Goal: Information Seeking & Learning: Learn about a topic

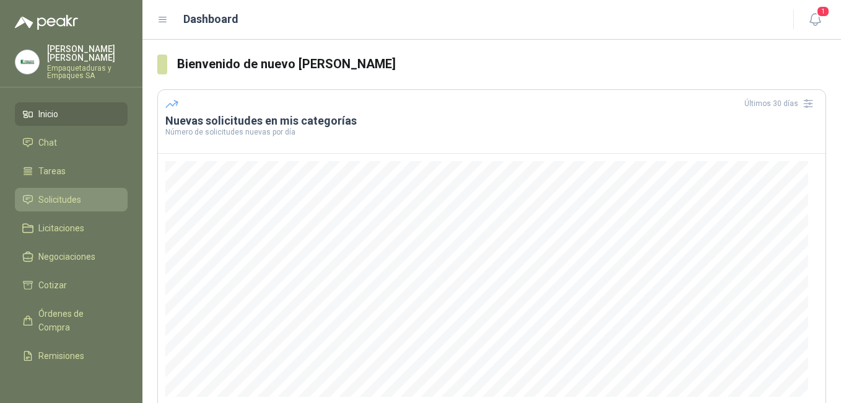
click at [67, 193] on span "Solicitudes" at bounding box center [59, 200] width 43 height 14
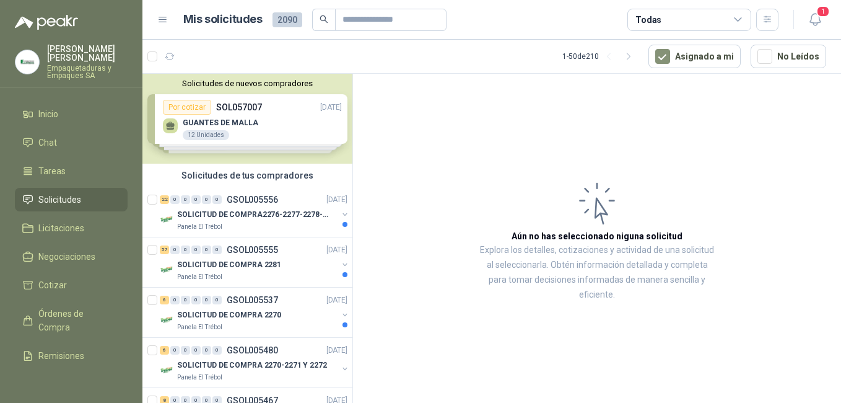
click at [195, 120] on div "Solicitudes de nuevos compradores Por cotizar SOL057007 [DATE] GUANTES [PERSON_…" at bounding box center [248, 119] width 210 height 90
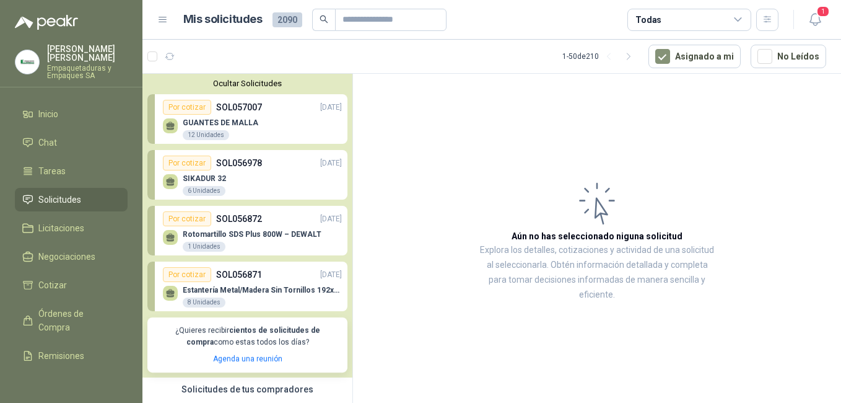
click at [221, 123] on p "GUANTES DE MALLA" at bounding box center [221, 122] width 76 height 9
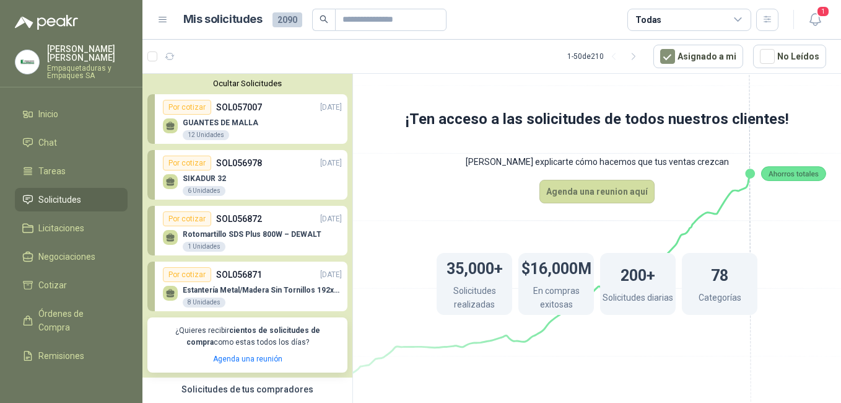
click at [228, 122] on p "GUANTES DE MALLA" at bounding box center [221, 122] width 76 height 9
click at [200, 133] on div "12 Unidades" at bounding box center [206, 135] width 46 height 10
click at [187, 105] on div "Por cotizar" at bounding box center [187, 107] width 48 height 15
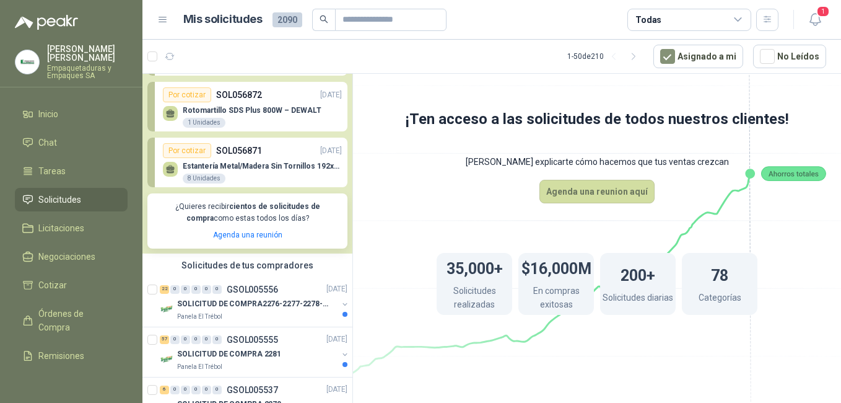
scroll to position [186, 0]
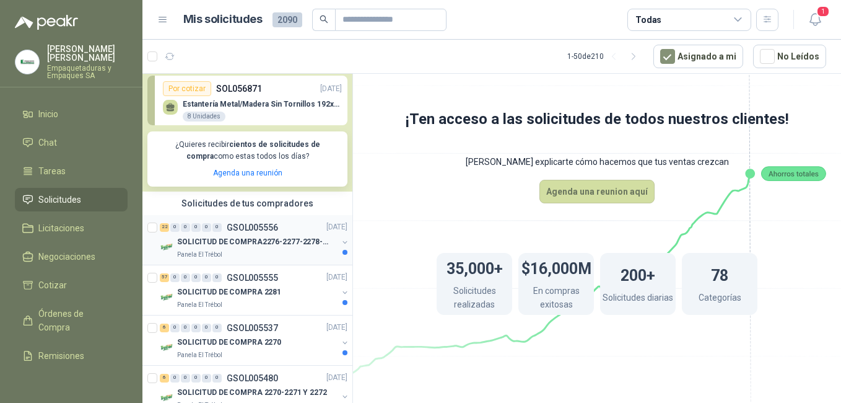
click at [249, 236] on div "SOLICITUD DE COMPRA2276-2277-2278-2284-2285-" at bounding box center [257, 242] width 160 height 15
click at [245, 221] on div "22 0 0 0 0 0 GSOL005556 [DATE]" at bounding box center [255, 227] width 190 height 15
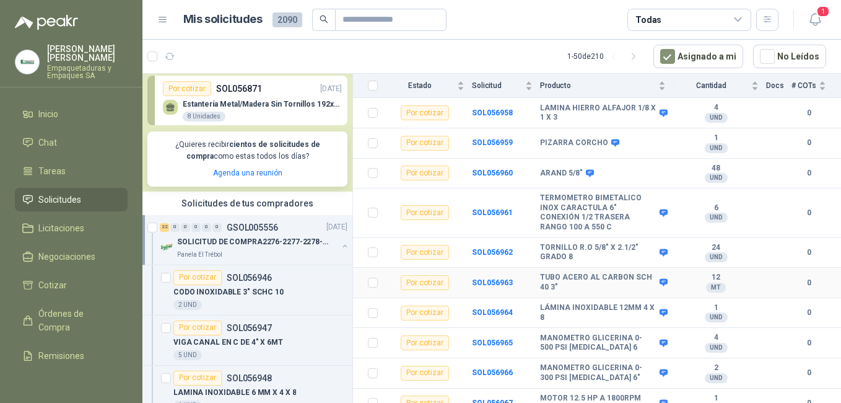
scroll to position [514, 0]
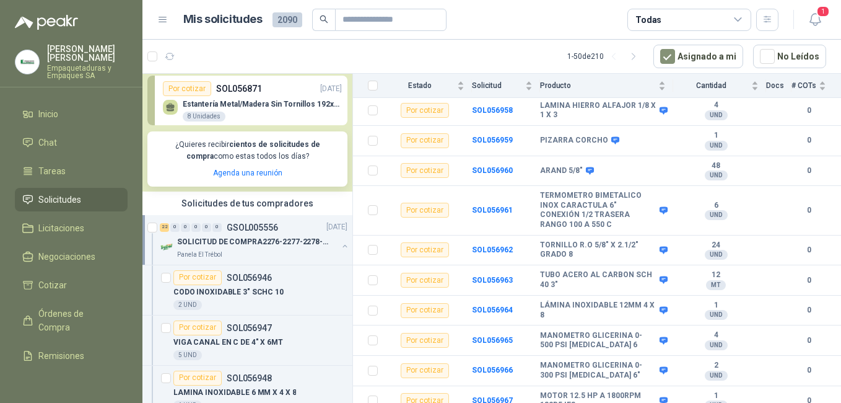
click at [205, 238] on p "SOLICITUD DE COMPRA2276-2277-2278-2284-2285-" at bounding box center [254, 242] width 154 height 12
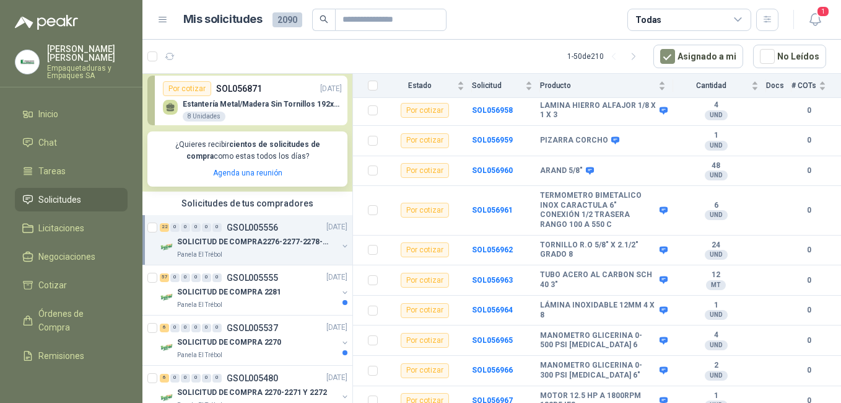
scroll to position [4, 0]
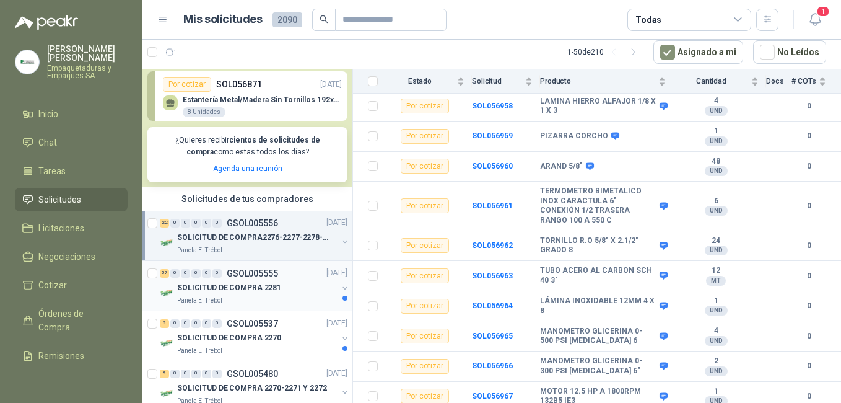
click at [237, 284] on p "SOLICITUD DE COMPRA 2281" at bounding box center [229, 288] width 104 height 12
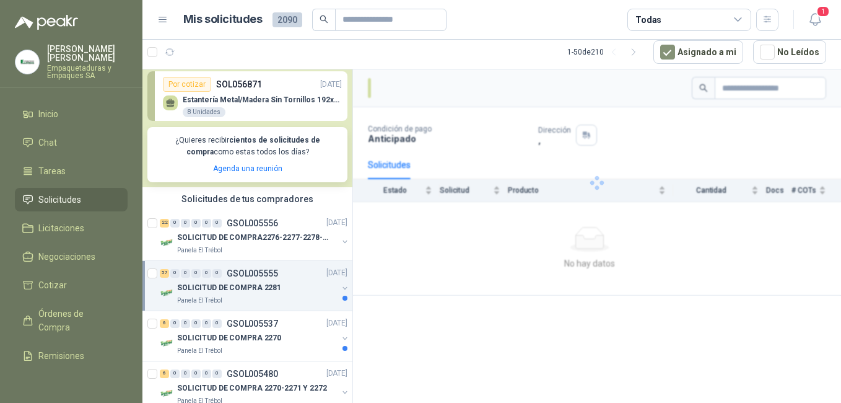
click at [229, 286] on p "SOLICITUD DE COMPRA 2281" at bounding box center [229, 288] width 104 height 12
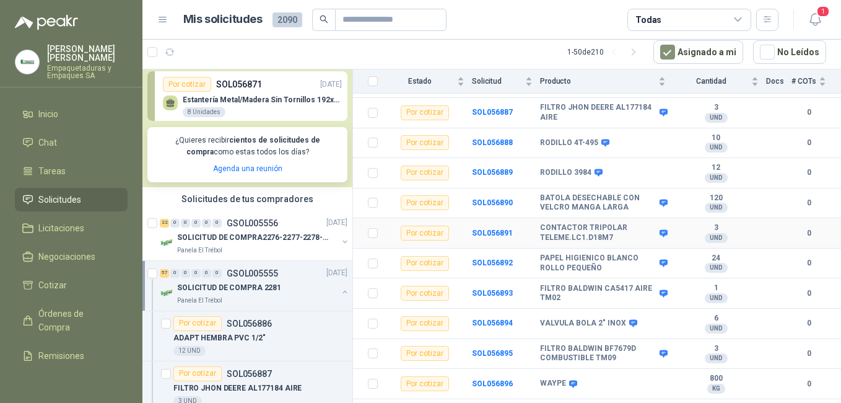
scroll to position [186, 0]
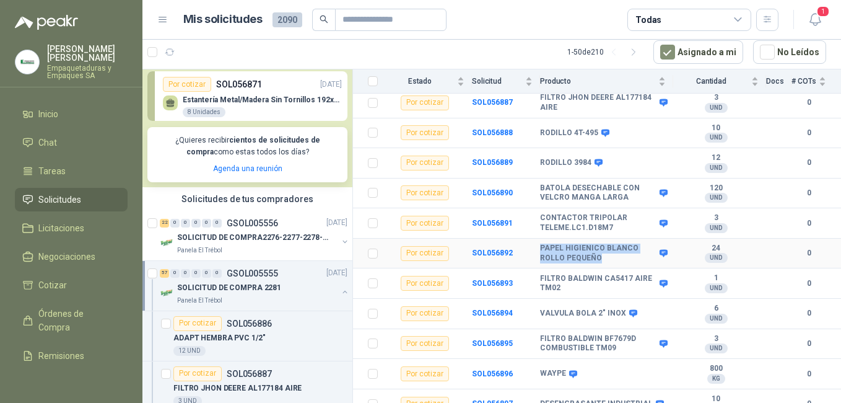
drag, startPoint x: 542, startPoint y: 237, endPoint x: 602, endPoint y: 247, distance: 60.9
click at [602, 247] on b "PAPEL HIGIENICO BLANCO ROLLO PEQUEÑO" at bounding box center [598, 252] width 116 height 19
copy b "PAPEL HIGIENICO BLANCO ROLLO PEQUEÑO"
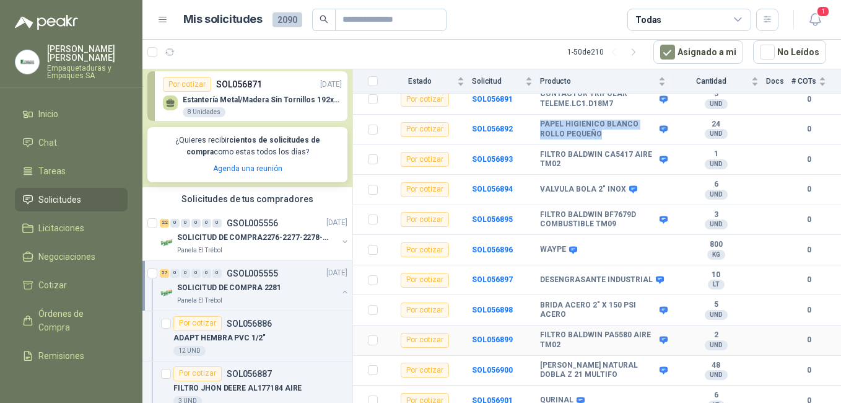
scroll to position [372, 0]
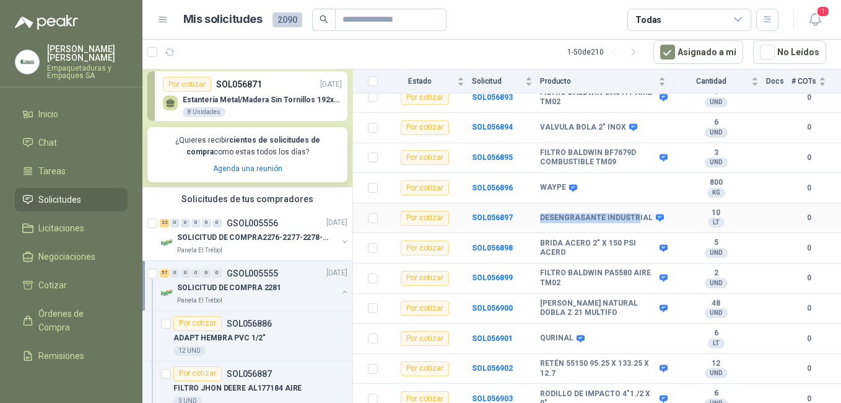
drag, startPoint x: 540, startPoint y: 206, endPoint x: 633, endPoint y: 208, distance: 92.3
click at [633, 213] on b "DESENGRASANTE INDUSTRIAL" at bounding box center [596, 218] width 113 height 10
drag, startPoint x: 633, startPoint y: 208, endPoint x: 650, endPoint y: 209, distance: 17.4
click at [656, 214] on icon at bounding box center [660, 217] width 8 height 7
drag, startPoint x: 542, startPoint y: 206, endPoint x: 648, endPoint y: 206, distance: 106.6
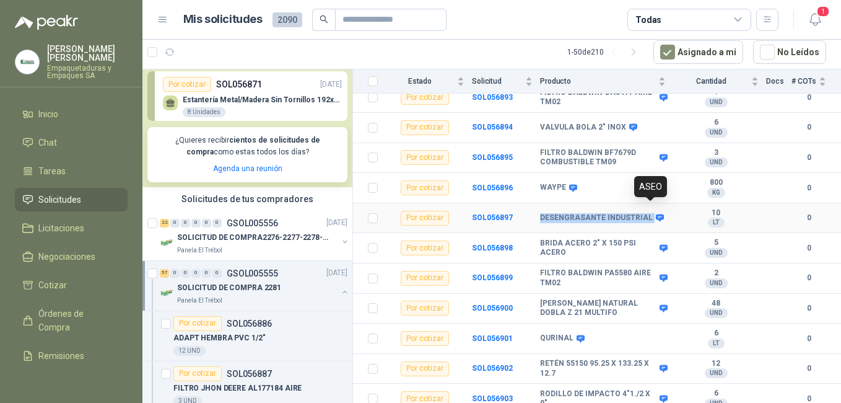
click at [648, 213] on div "DESENGRASANTE INDUSTRIAL" at bounding box center [601, 218] width 122 height 10
copy div "DESENGRASANTE INDUSTRIAL"
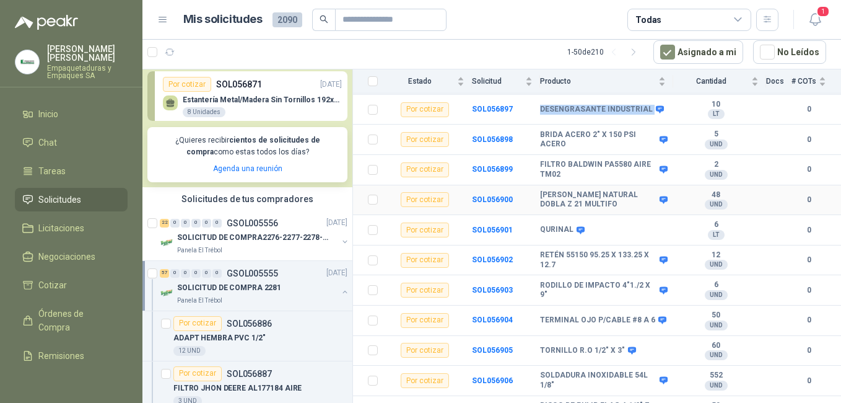
scroll to position [496, 0]
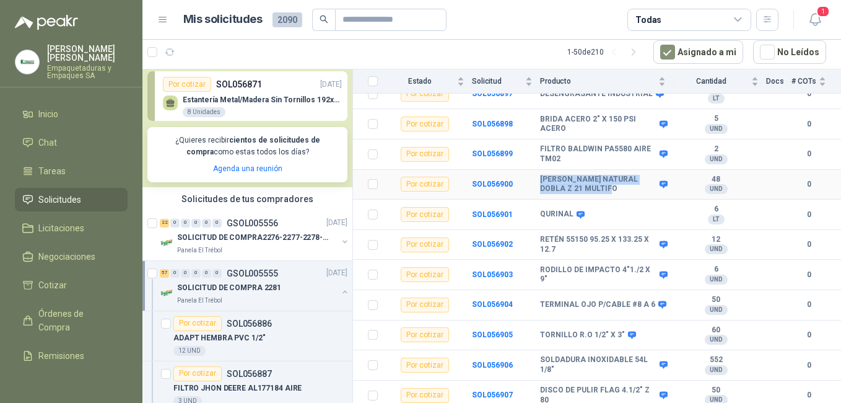
drag, startPoint x: 542, startPoint y: 170, endPoint x: 625, endPoint y: 179, distance: 83.5
click at [625, 179] on b "[PERSON_NAME] NATURAL DOBLA Z 21 MULTIFO" at bounding box center [598, 184] width 116 height 19
copy b "[PERSON_NAME] NATURAL DOBLA Z 21 MULTIFO"
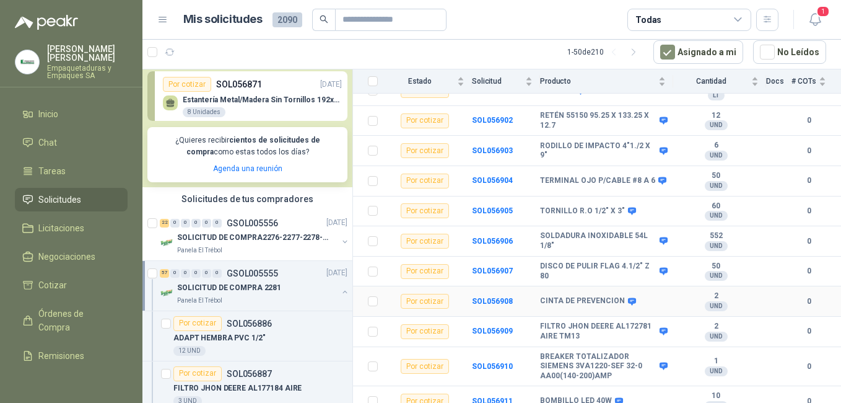
scroll to position [682, 0]
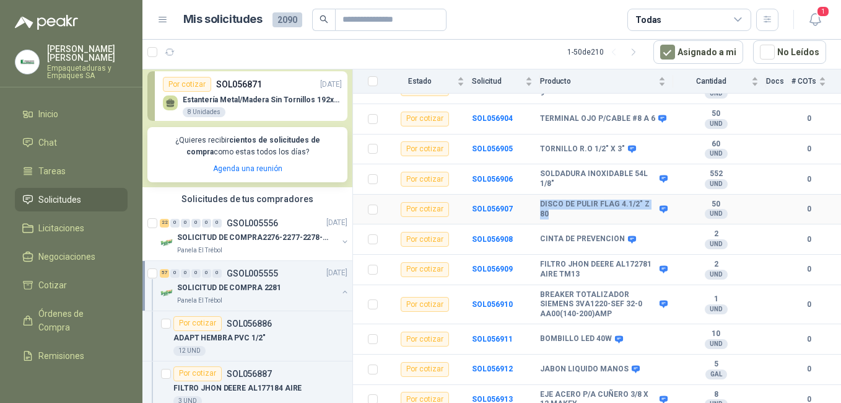
drag, startPoint x: 540, startPoint y: 194, endPoint x: 560, endPoint y: 203, distance: 21.6
click at [560, 203] on b "DISCO DE PULIR FLAG 4.1/2" Z 80" at bounding box center [598, 209] width 116 height 19
copy b "DISCO DE PULIR FLAG 4.1/2" Z 80"
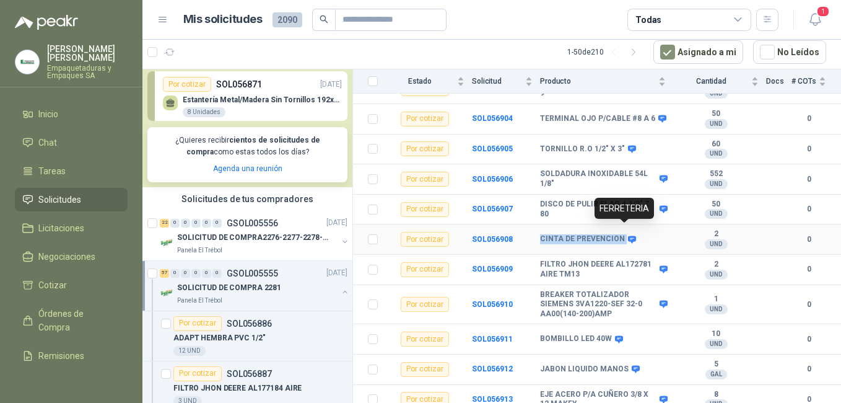
drag, startPoint x: 541, startPoint y: 230, endPoint x: 626, endPoint y: 227, distance: 84.9
click at [626, 234] on div "CINTA DE PREVENCION" at bounding box center [587, 239] width 94 height 10
copy div "CINTA DE PREVENCION"
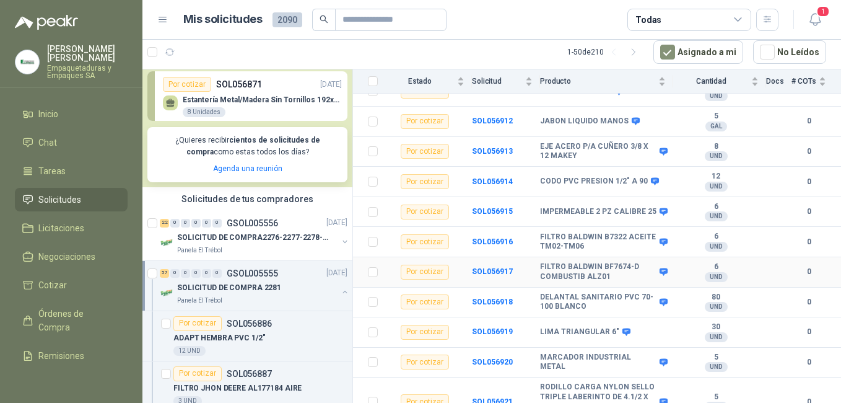
scroll to position [991, 0]
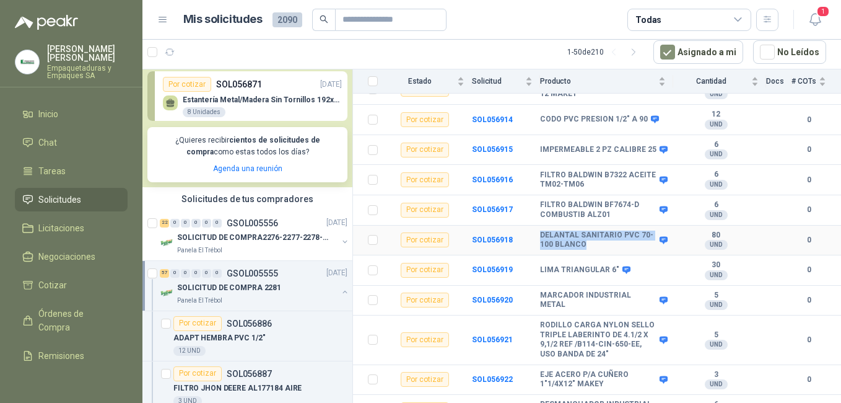
drag, startPoint x: 542, startPoint y: 226, endPoint x: 608, endPoint y: 233, distance: 66.6
click at [608, 233] on b "DELANTAL SANITARIO PVC 70-100 BLANCO" at bounding box center [598, 239] width 116 height 19
copy b "DELANTAL SANITARIO PVC 70-100 BLANCO"
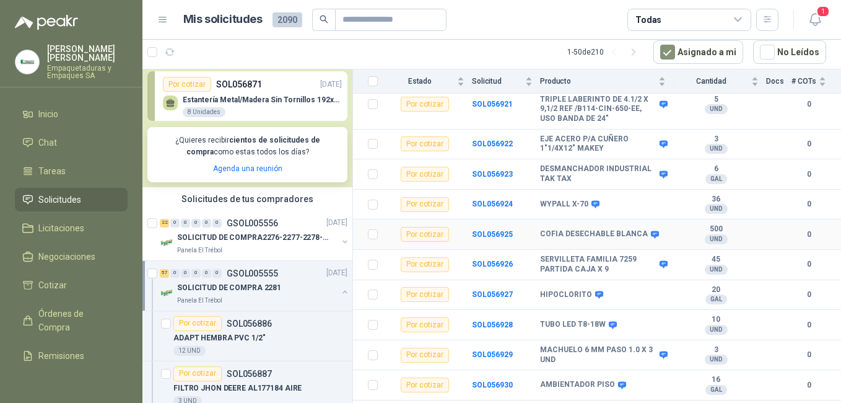
scroll to position [1239, 0]
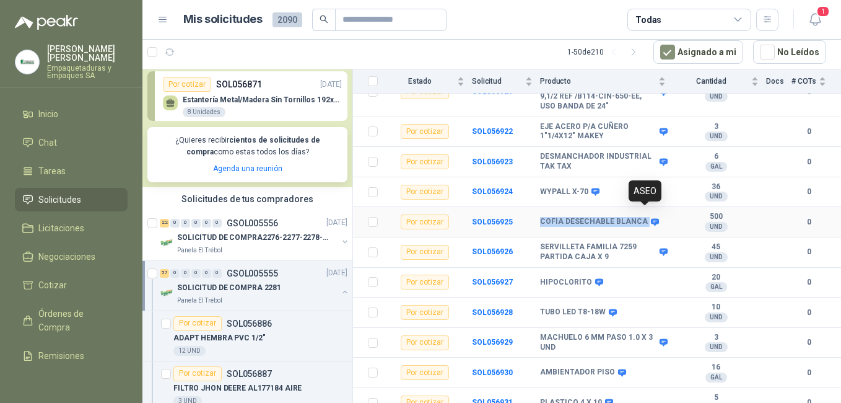
drag, startPoint x: 542, startPoint y: 213, endPoint x: 643, endPoint y: 213, distance: 101.0
click at [643, 217] on div "COFIA DESECHABLE BLANCA" at bounding box center [598, 222] width 117 height 10
copy div "COFIA DESECHABLE BLANCA"
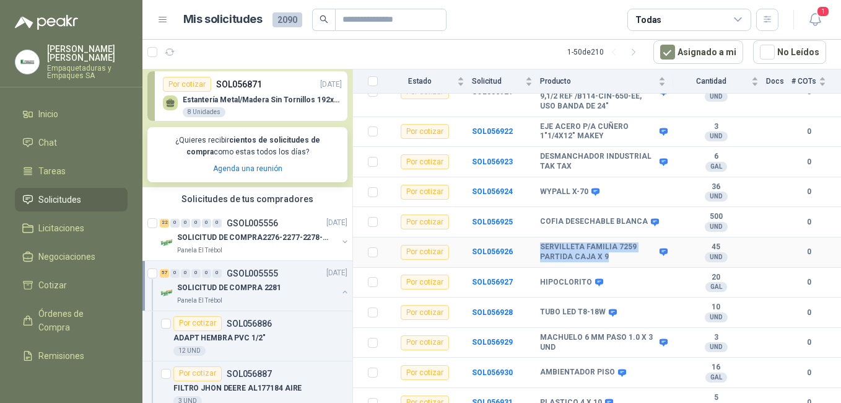
drag, startPoint x: 541, startPoint y: 235, endPoint x: 607, endPoint y: 244, distance: 66.9
click at [607, 244] on b "SERVILLETA FAMILIA 7259 PARTIDA CAJA X 9" at bounding box center [598, 251] width 116 height 19
copy b "SERVILLETA FAMILIA 7259 PARTIDA CAJA X 9"
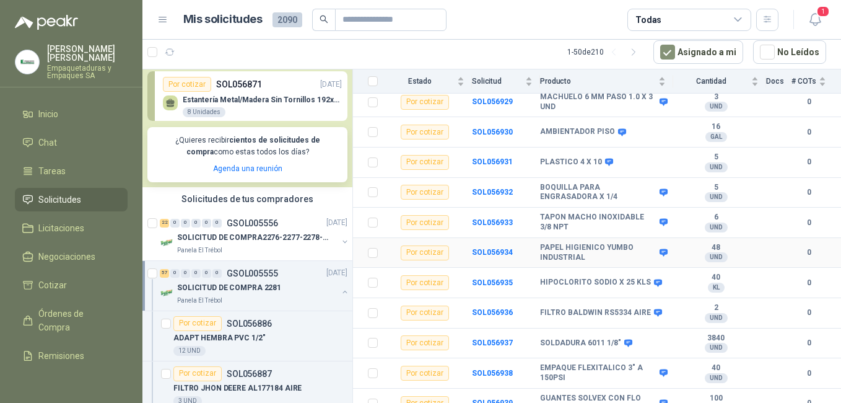
scroll to position [1487, 0]
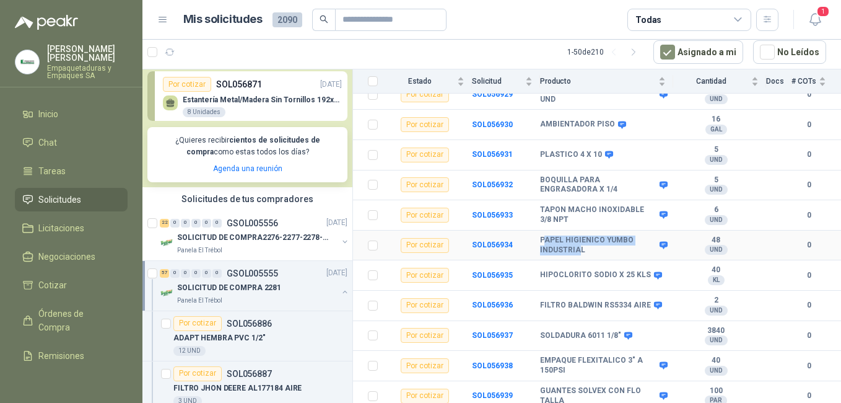
drag, startPoint x: 543, startPoint y: 230, endPoint x: 579, endPoint y: 241, distance: 38.2
click at [579, 241] on b "PAPEL HIGIENICO YUMBO INDUSTRIAL" at bounding box center [598, 244] width 116 height 19
drag, startPoint x: 579, startPoint y: 241, endPoint x: 542, endPoint y: 230, distance: 38.6
click at [542, 235] on b "PAPEL HIGIENICO YUMBO INDUSTRIAL" at bounding box center [598, 244] width 116 height 19
drag, startPoint x: 542, startPoint y: 230, endPoint x: 587, endPoint y: 240, distance: 47.0
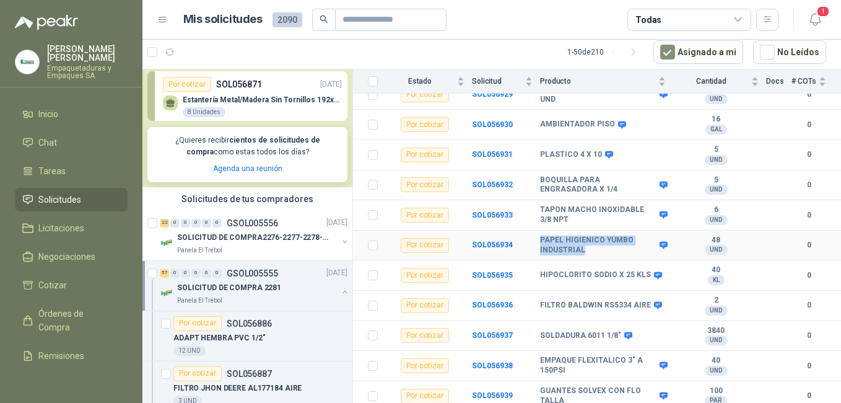
click at [587, 240] on b "PAPEL HIGIENICO YUMBO INDUSTRIAL" at bounding box center [598, 244] width 116 height 19
copy b "PAPEL HIGIENICO YUMBO INDUSTRIAL"
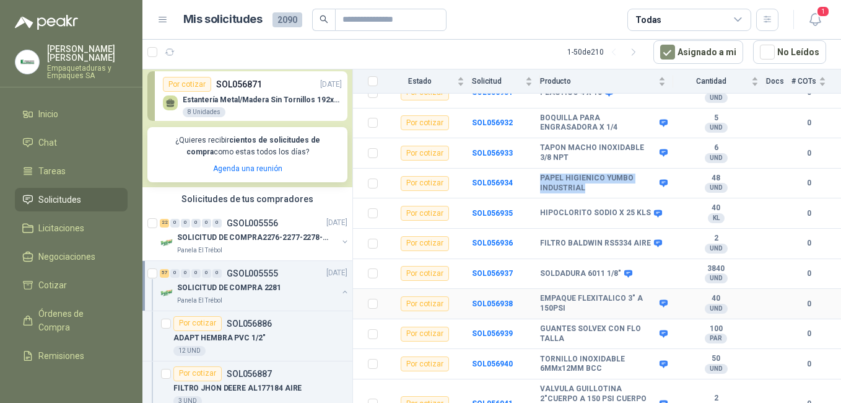
scroll to position [1596, 0]
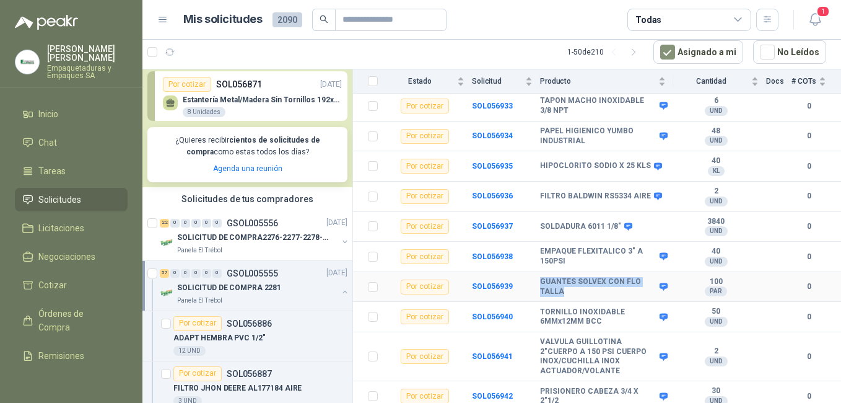
drag, startPoint x: 540, startPoint y: 271, endPoint x: 572, endPoint y: 283, distance: 33.5
click at [572, 283] on b "GUANTES SOLVEX CON FLO TALLA" at bounding box center [598, 286] width 116 height 19
copy b "GUANTES SOLVEX CON FLO TALLA"
click at [221, 234] on p "SOLICITUD DE COMPRA2276-2277-2278-2284-2285-" at bounding box center [254, 238] width 154 height 12
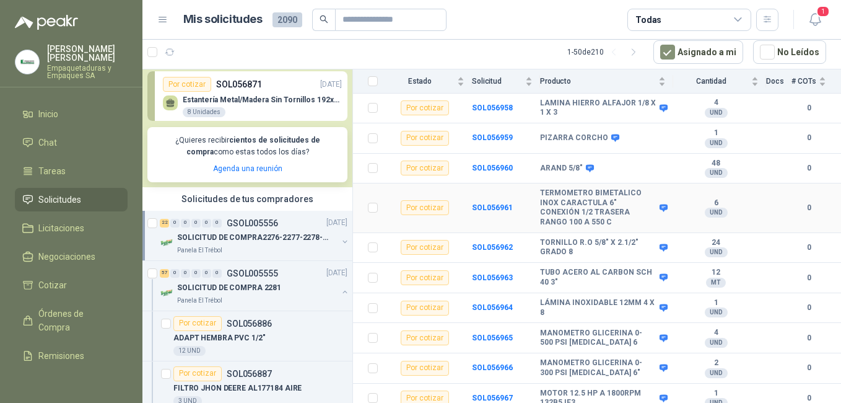
scroll to position [514, 0]
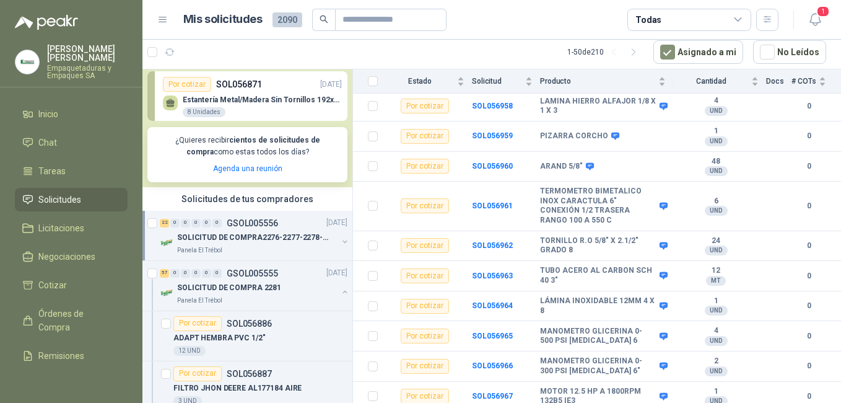
click at [224, 242] on p "SOLICITUD DE COMPRA2276-2277-2278-2284-2285-" at bounding box center [254, 238] width 154 height 12
click at [226, 232] on p "SOLICITUD DE COMPRA2276-2277-2278-2284-2285-" at bounding box center [254, 238] width 154 height 12
click at [241, 287] on p "SOLICITUD DE COMPRA 2281" at bounding box center [229, 288] width 104 height 12
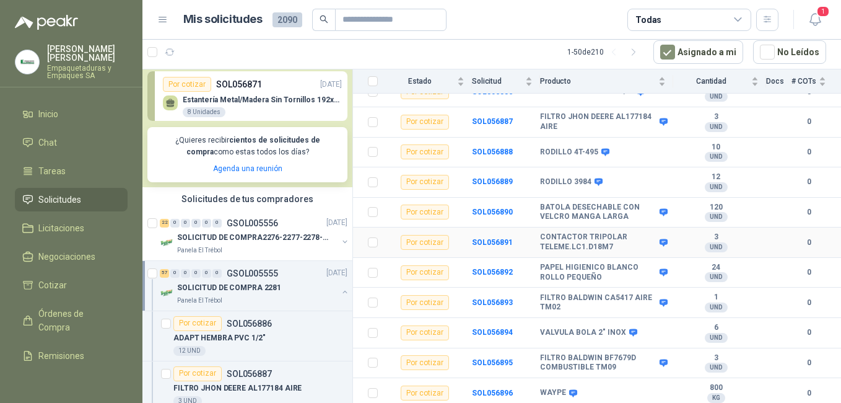
scroll to position [186, 0]
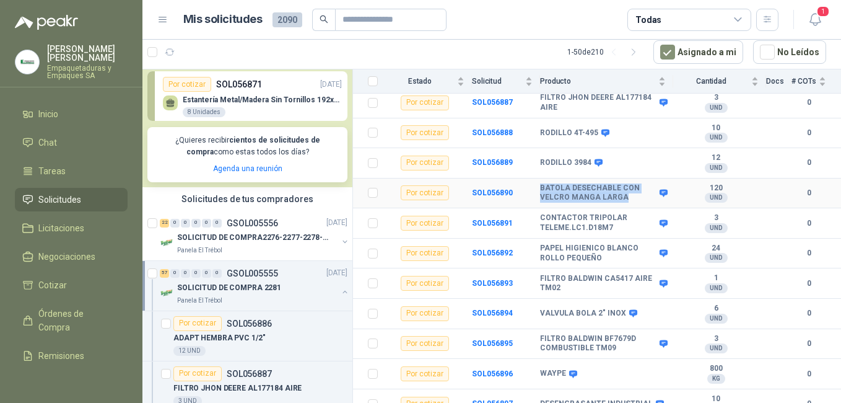
drag, startPoint x: 540, startPoint y: 178, endPoint x: 631, endPoint y: 185, distance: 91.4
click at [631, 185] on b "BATOLA DESECHABLE CON VELCRO MANGA LARGA" at bounding box center [598, 192] width 116 height 19
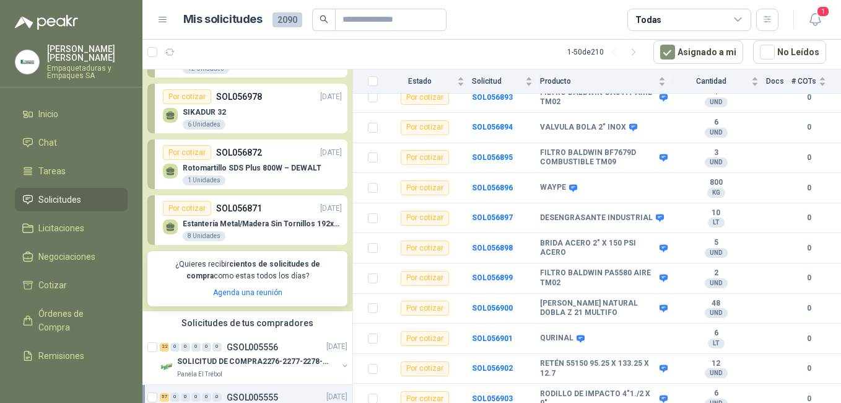
scroll to position [0, 0]
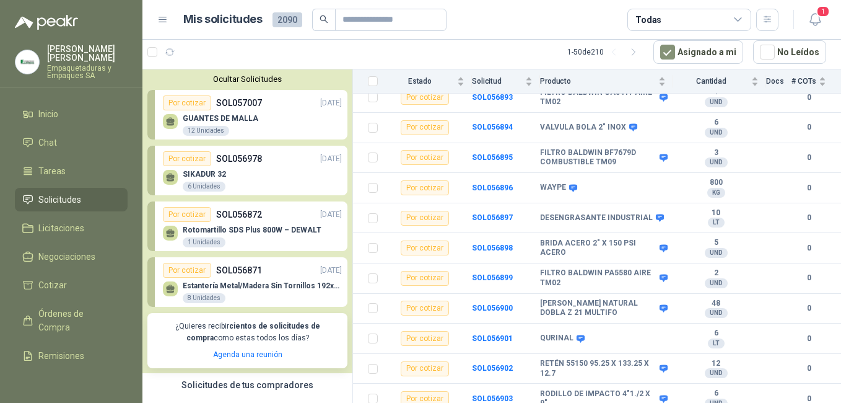
click at [224, 113] on div "GUANTES [PERSON_NAME] 12 Unidades" at bounding box center [252, 123] width 179 height 26
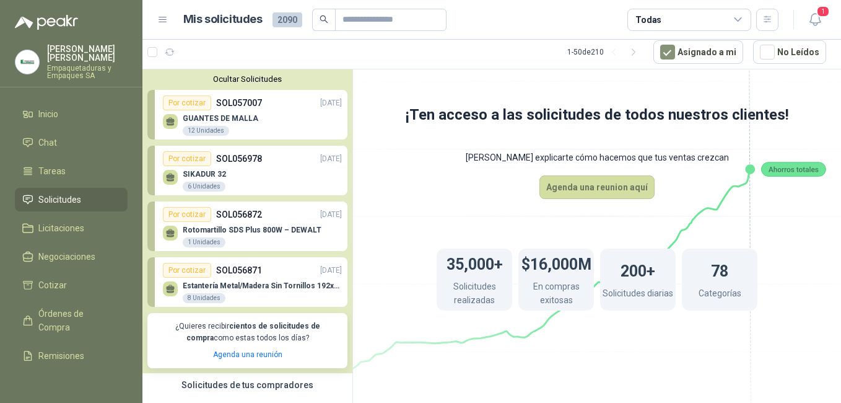
click at [231, 117] on p "GUANTES DE MALLA" at bounding box center [221, 118] width 76 height 9
click at [234, 100] on p "SOL057007" at bounding box center [239, 103] width 46 height 14
click at [229, 100] on p "SOL057007" at bounding box center [239, 103] width 46 height 14
click at [187, 125] on div "GUANTES [PERSON_NAME] 12 Unidades" at bounding box center [221, 125] width 76 height 22
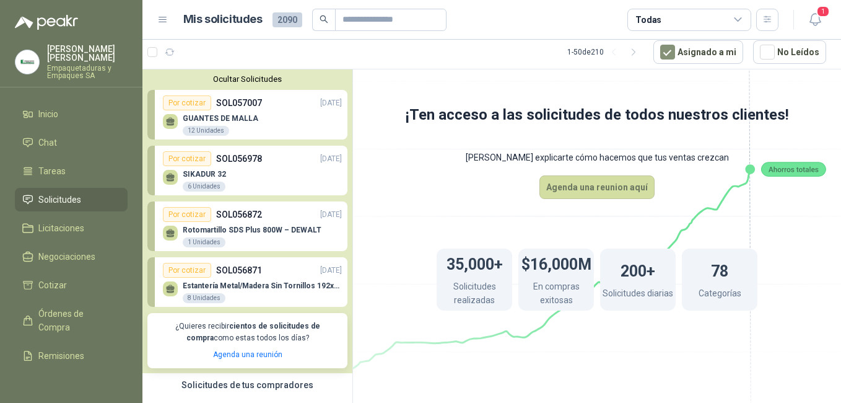
click at [218, 110] on div "Por cotizar SOL057007 [DATE]" at bounding box center [252, 102] width 179 height 15
click at [213, 173] on p "SIKADUR 32" at bounding box center [204, 174] width 43 height 9
click at [235, 227] on p "Rotomartillo SDS Plus 800W – DEWALT" at bounding box center [252, 230] width 139 height 9
click at [229, 284] on p "Estantería Metal/Madera Sin Tornillos 192x100x50 cm 5 Niveles Gris" at bounding box center [262, 285] width 159 height 9
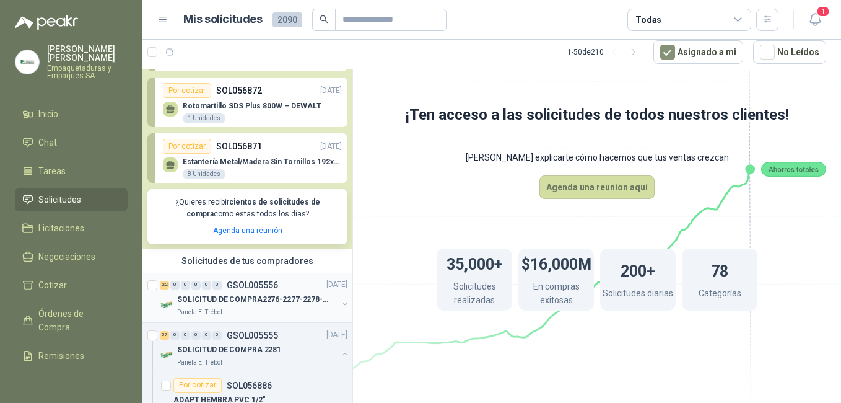
click at [222, 296] on p "SOLICITUD DE COMPRA2276-2277-2278-2284-2285-" at bounding box center [254, 300] width 154 height 12
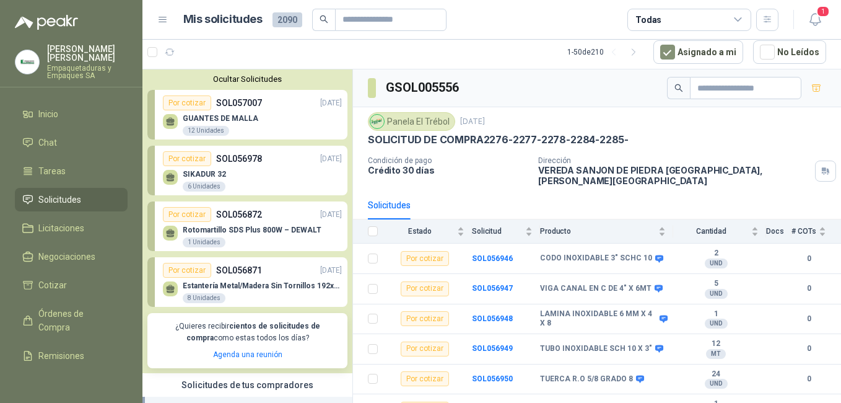
click at [226, 115] on p "GUANTES DE MALLA" at bounding box center [221, 118] width 76 height 9
